Goal: Task Accomplishment & Management: Manage account settings

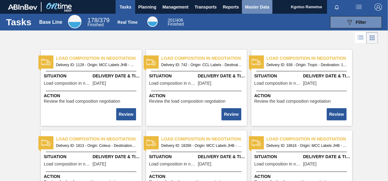
click at [248, 10] on span "Master Data" at bounding box center [257, 6] width 24 height 7
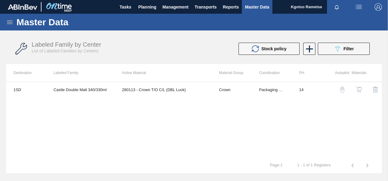
click at [9, 21] on icon at bounding box center [9, 22] width 7 height 7
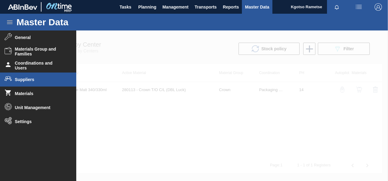
click at [36, 81] on span "Suppliers" at bounding box center [40, 79] width 50 height 5
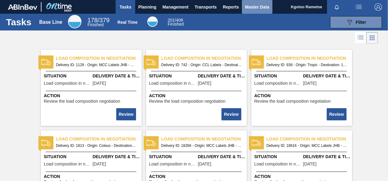
click at [254, 9] on span "Master Data" at bounding box center [257, 6] width 24 height 7
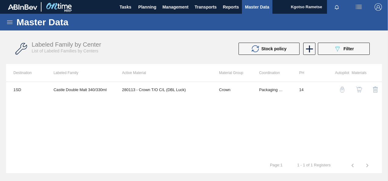
click at [9, 25] on icon at bounding box center [9, 22] width 7 height 7
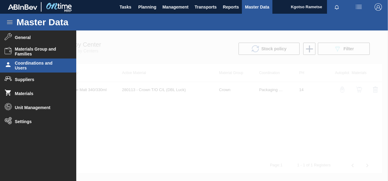
click at [29, 68] on span "Coordinations and Users" at bounding box center [40, 66] width 50 height 10
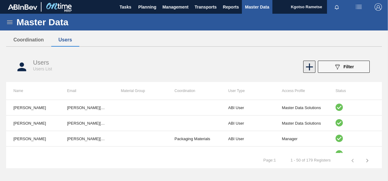
click at [308, 65] on icon at bounding box center [310, 67] width 12 height 12
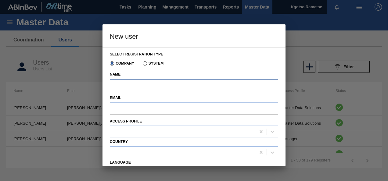
click at [172, 87] on input "Name" at bounding box center [194, 85] width 168 height 12
type input "m"
type input "Malik Egypt"
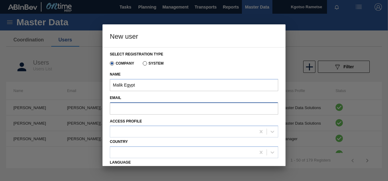
click at [151, 114] on input "Email" at bounding box center [194, 108] width 168 height 12
paste input "[EMAIL_ADDRESS][DOMAIN_NAME]"
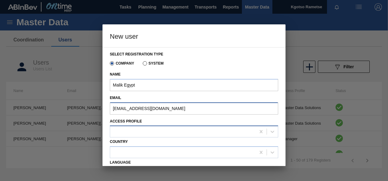
type input "[EMAIL_ADDRESS][DOMAIN_NAME]"
click at [147, 131] on div at bounding box center [183, 132] width 146 height 9
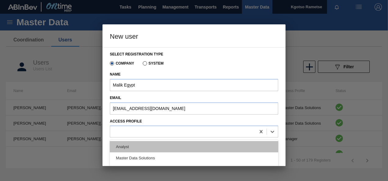
click at [137, 150] on div "Analyst" at bounding box center [194, 146] width 168 height 11
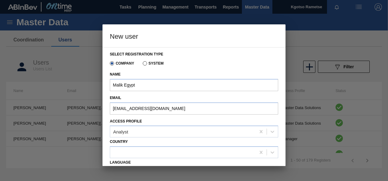
click at [109, 144] on div "Select registration type Company System Name Malik Egypt Email Malik.Egypt@ab-i…" at bounding box center [193, 106] width 183 height 119
click at [104, 148] on div "Select registration type Company System Name Malik Egypt Email Malik.Egypt@ab-i…" at bounding box center [193, 106] width 183 height 119
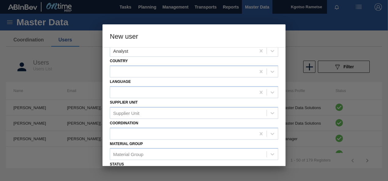
scroll to position [73, 0]
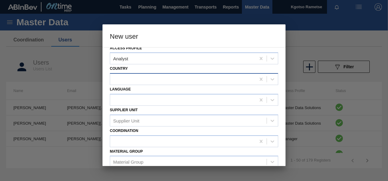
click at [131, 79] on div at bounding box center [183, 79] width 146 height 9
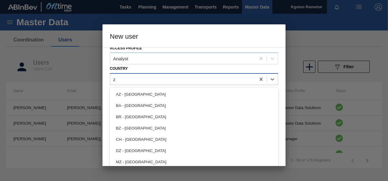
type input "za"
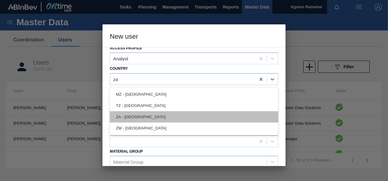
click at [127, 115] on div "ZA - [GEOGRAPHIC_DATA]" at bounding box center [194, 116] width 168 height 11
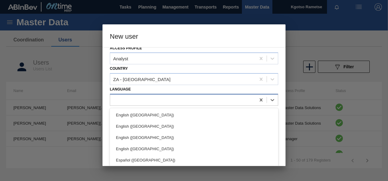
click at [126, 96] on div at bounding box center [183, 99] width 146 height 9
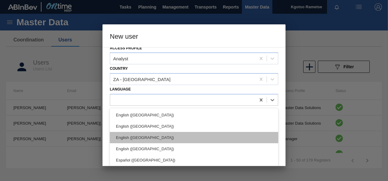
click at [134, 138] on div "English ([GEOGRAPHIC_DATA])" at bounding box center [194, 137] width 168 height 11
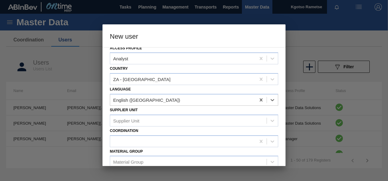
click at [107, 126] on div "Select registration type Company System Name Malik Egypt Email Malik.Egypt@ab-i…" at bounding box center [193, 106] width 183 height 119
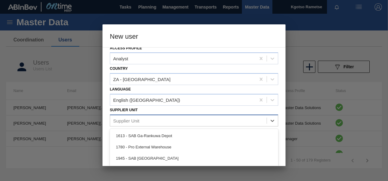
click at [120, 119] on div "Supplier Unit" at bounding box center [126, 120] width 26 height 5
type Unit "ne"
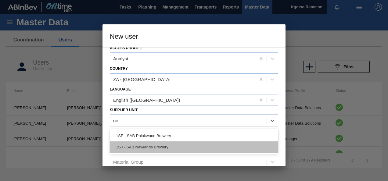
click at [141, 145] on div "1SJ - SAB Newlands Brewery" at bounding box center [194, 147] width 168 height 11
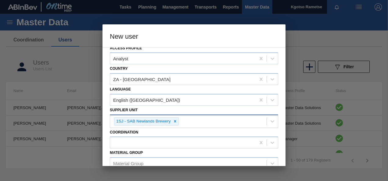
click at [104, 142] on div "Select registration type Company System Name Malik Egypt Email Malik.Egypt@ab-i…" at bounding box center [193, 106] width 183 height 119
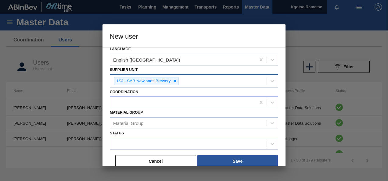
scroll to position [117, 0]
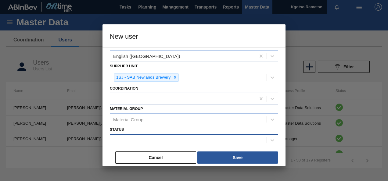
click at [159, 142] on div at bounding box center [188, 140] width 156 height 9
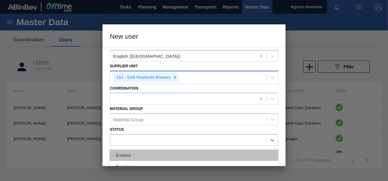
click at [147, 152] on div "Enabled" at bounding box center [194, 155] width 168 height 11
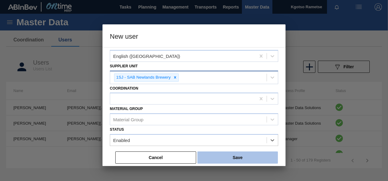
click at [211, 156] on button "Save" at bounding box center [237, 158] width 81 height 12
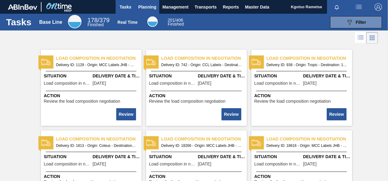
click at [143, 5] on span "Planning" at bounding box center [147, 6] width 18 height 7
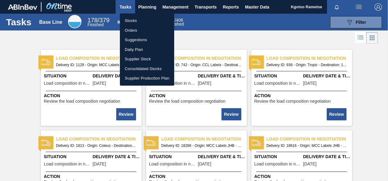
click at [134, 20] on li "Stocks" at bounding box center [147, 21] width 54 height 10
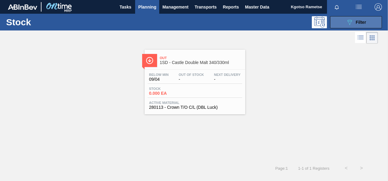
click at [339, 27] on button "089F7B8B-B2A5-4AFE-B5C0-19BA573D28AC Filter" at bounding box center [356, 22] width 52 height 12
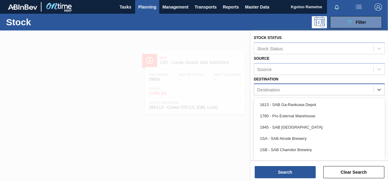
click at [259, 86] on div "Destination" at bounding box center [313, 89] width 119 height 9
type input "1sb"
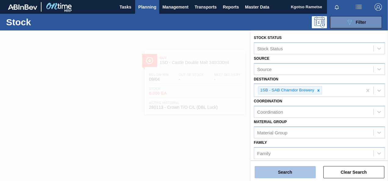
click at [267, 167] on button "Search" at bounding box center [285, 172] width 61 height 12
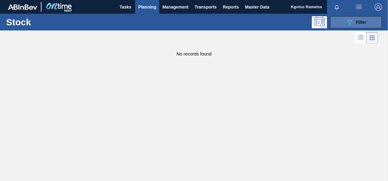
click at [348, 24] on icon "089F7B8B-B2A5-4AFE-B5C0-19BA573D28AC" at bounding box center [349, 22] width 7 height 7
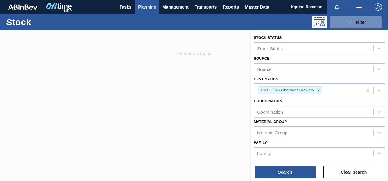
click at [320, 101] on div "Coordination Coordination" at bounding box center [319, 107] width 131 height 21
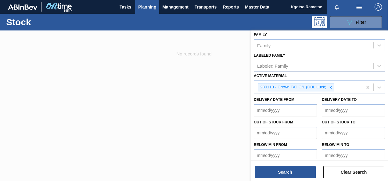
scroll to position [110, 0]
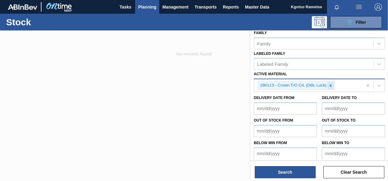
click at [329, 84] on icon at bounding box center [331, 86] width 4 height 4
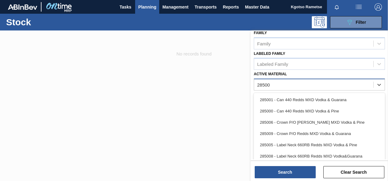
type Material "285007"
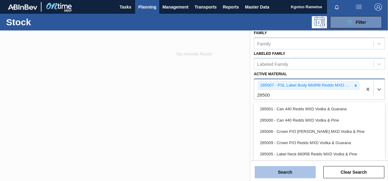
type Material "285008"
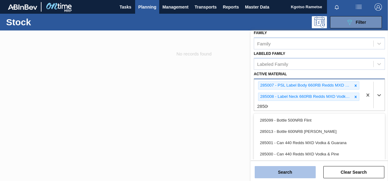
type Material "285009"
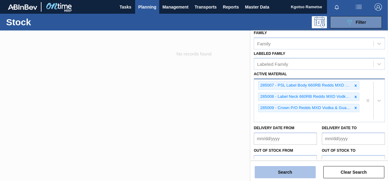
click at [282, 177] on button "Search" at bounding box center [285, 172] width 61 height 12
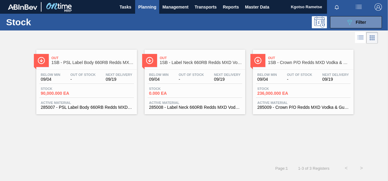
click at [96, 71] on div "Below Min 09/04 Out Of Stock - Next Delivery 09/19 Stock 90,000.000 EA Active M…" at bounding box center [86, 90] width 101 height 41
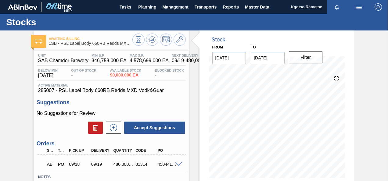
click at [176, 165] on span at bounding box center [178, 164] width 7 height 5
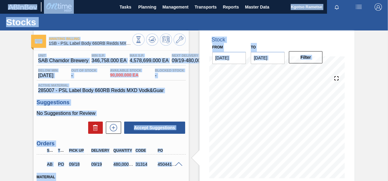
drag, startPoint x: 387, startPoint y: 76, endPoint x: 389, endPoint y: 106, distance: 30.0
click at [388, 0] on html "Tasks Planning Management Transports Reports Master Data Kgotso [PERSON_NAME] a…" at bounding box center [194, 0] width 388 height 0
click at [387, 105] on main "Tasks Planning Management Transports Reports Master Data Kgotso [PERSON_NAME] a…" at bounding box center [194, 90] width 388 height 181
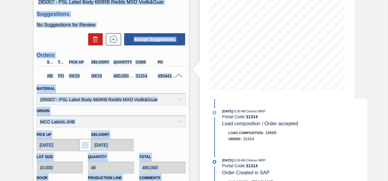
scroll to position [88, 0]
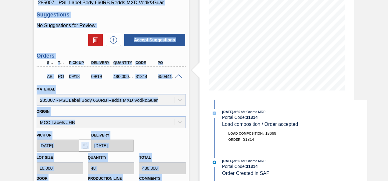
click at [382, 67] on div "Awaiting Billing 1SB - PSL Label Body 660RB Redds MXD Vodk&Guar Unit SAB Chamdo…" at bounding box center [194, 113] width 388 height 341
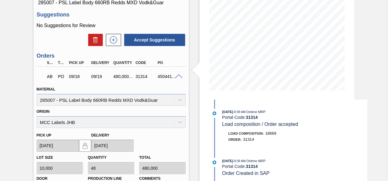
click at [382, 67] on div "Awaiting Billing 1SB - PSL Label Body 660RB Redds MXD Vodk&Guar Unit SAB Chamdo…" at bounding box center [194, 113] width 388 height 341
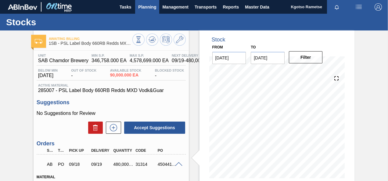
click at [155, 9] on span "Planning" at bounding box center [147, 6] width 18 height 7
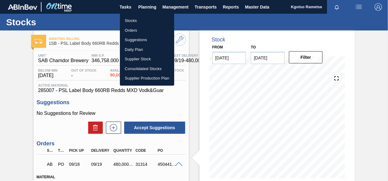
click at [126, 21] on li "Stocks" at bounding box center [147, 21] width 54 height 10
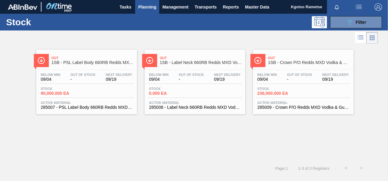
click at [175, 73] on div "Below Min 09/04 Out Of Stock - Next Delivery 09/19" at bounding box center [195, 78] width 95 height 11
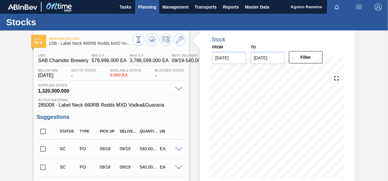
click at [139, 7] on span "Planning" at bounding box center [147, 6] width 18 height 7
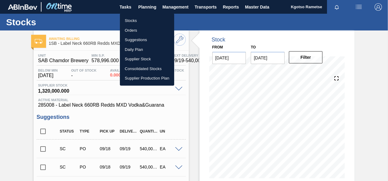
click at [135, 17] on li "Stocks" at bounding box center [147, 21] width 54 height 10
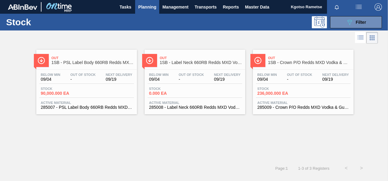
click at [342, 28] on div "Stock 089F7B8B-B2A5-4AFE-B5C0-19BA573D28AC Filter" at bounding box center [194, 22] width 388 height 17
click at [346, 26] on icon "089F7B8B-B2A5-4AFE-B5C0-19BA573D28AC" at bounding box center [349, 22] width 7 height 7
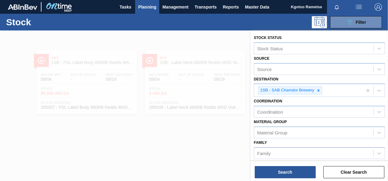
click at [385, 101] on div "Stock Status Stock Status Source Source Destination 1SB - SAB Chamdor Brewery C…" at bounding box center [319, 167] width 137 height 272
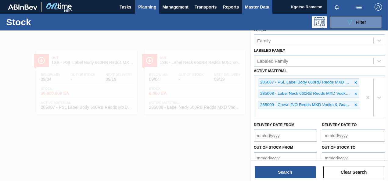
click at [263, 4] on span "Master Data" at bounding box center [257, 6] width 24 height 7
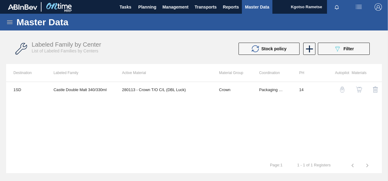
click at [9, 20] on icon at bounding box center [9, 22] width 7 height 7
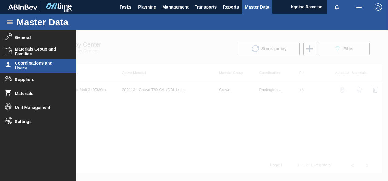
click at [30, 66] on span "Coordinations and Users" at bounding box center [40, 66] width 50 height 10
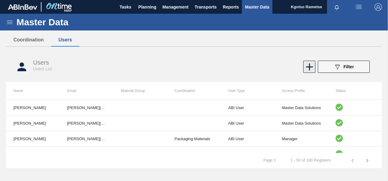
click at [309, 72] on icon at bounding box center [310, 67] width 12 height 12
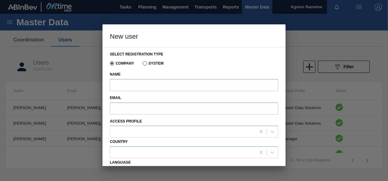
click at [88, 66] on div at bounding box center [194, 90] width 388 height 181
click at [106, 102] on div "Select registration type Company System Name Email Access Profile Country Langu…" at bounding box center [193, 106] width 183 height 119
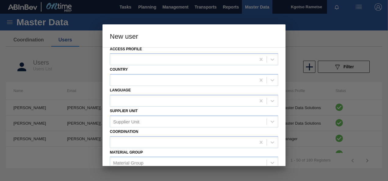
scroll to position [116, 0]
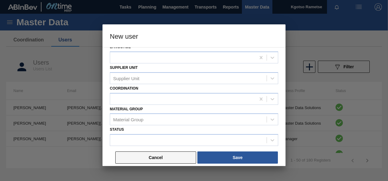
click at [173, 154] on button "Cancel" at bounding box center [155, 158] width 81 height 12
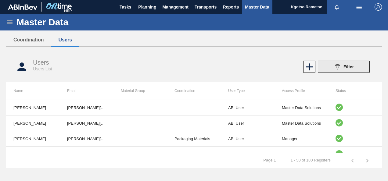
click at [351, 64] on span "Filter" at bounding box center [348, 66] width 10 height 5
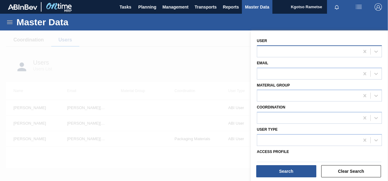
click at [298, 48] on div at bounding box center [308, 51] width 102 height 9
type input "[PERSON_NAME]"
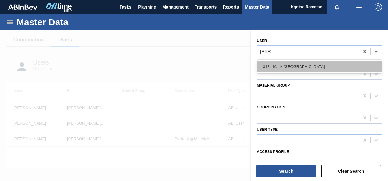
click at [295, 63] on div "318 - Malik [GEOGRAPHIC_DATA]" at bounding box center [319, 66] width 125 height 11
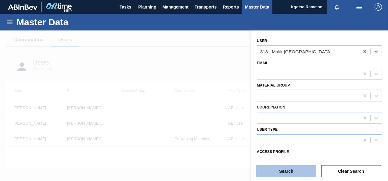
click at [276, 169] on button "Search" at bounding box center [286, 171] width 60 height 12
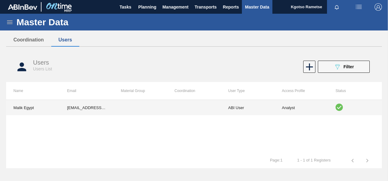
click at [176, 112] on td at bounding box center [194, 107] width 54 height 15
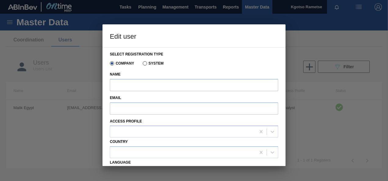
type input "Malik Egypt"
type input "[EMAIL_ADDRESS][DOMAIN_NAME]"
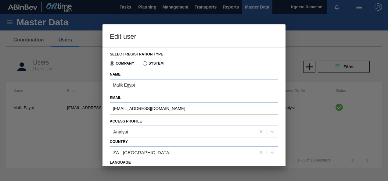
click at [63, 106] on div at bounding box center [194, 90] width 388 height 181
click at [107, 102] on div "Select registration type Company System Name Malik [GEOGRAPHIC_DATA] Email [EMA…" at bounding box center [193, 106] width 183 height 119
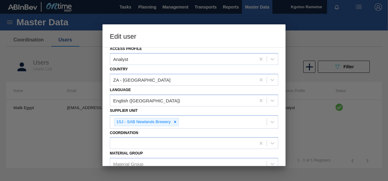
scroll to position [117, 0]
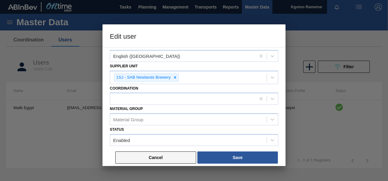
click at [133, 153] on button "Cancel" at bounding box center [155, 158] width 81 height 12
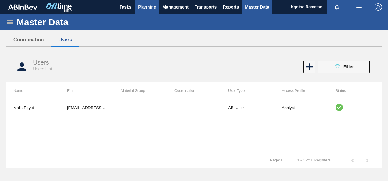
click at [152, 2] on button "Planning" at bounding box center [147, 7] width 24 height 14
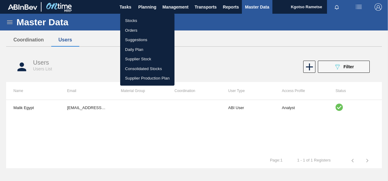
click at [134, 21] on li "Stocks" at bounding box center [147, 21] width 54 height 10
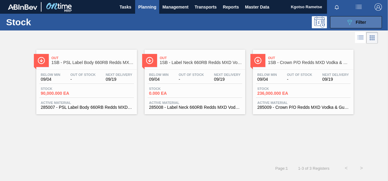
click at [342, 20] on button "089F7B8B-B2A5-4AFE-B5C0-19BA573D28AC Filter" at bounding box center [356, 22] width 52 height 12
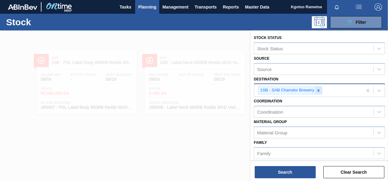
click at [320, 89] on icon at bounding box center [318, 90] width 4 height 4
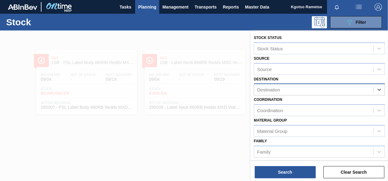
click at [295, 102] on div "Coordination Coordination" at bounding box center [319, 105] width 131 height 21
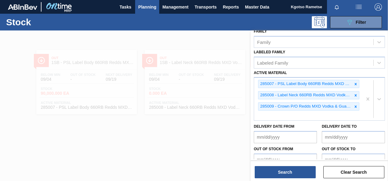
scroll to position [122, 0]
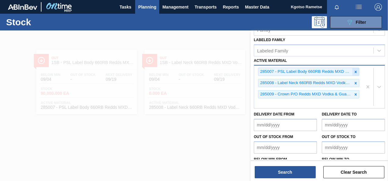
click at [355, 71] on icon at bounding box center [356, 72] width 2 height 2
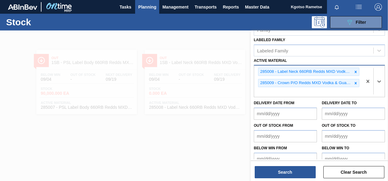
click at [355, 71] on icon at bounding box center [356, 72] width 2 height 2
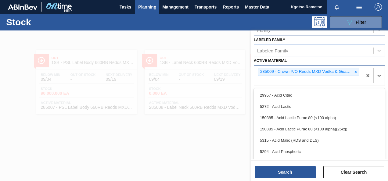
click at [355, 70] on div "285009 - Crown P/O Redds MXD Vodka & Guarana" at bounding box center [308, 76] width 108 height 20
click at [358, 69] on div at bounding box center [355, 72] width 7 height 8
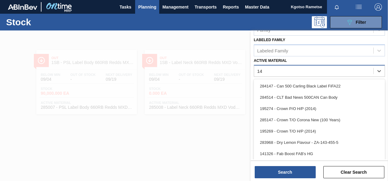
type Material "147"
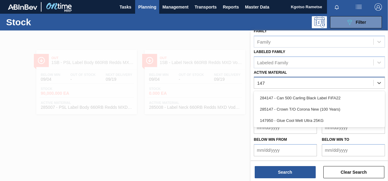
scroll to position [109, 0]
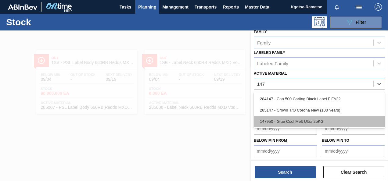
click at [297, 121] on div "147950 - Glue Cool Melt Ultra 25KG" at bounding box center [319, 121] width 131 height 11
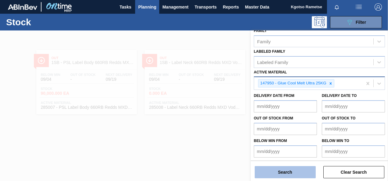
click at [261, 172] on button "Search" at bounding box center [285, 172] width 61 height 12
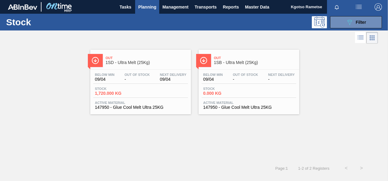
click at [147, 70] on div at bounding box center [140, 70] width 91 height 0
